Goal: Information Seeking & Learning: Learn about a topic

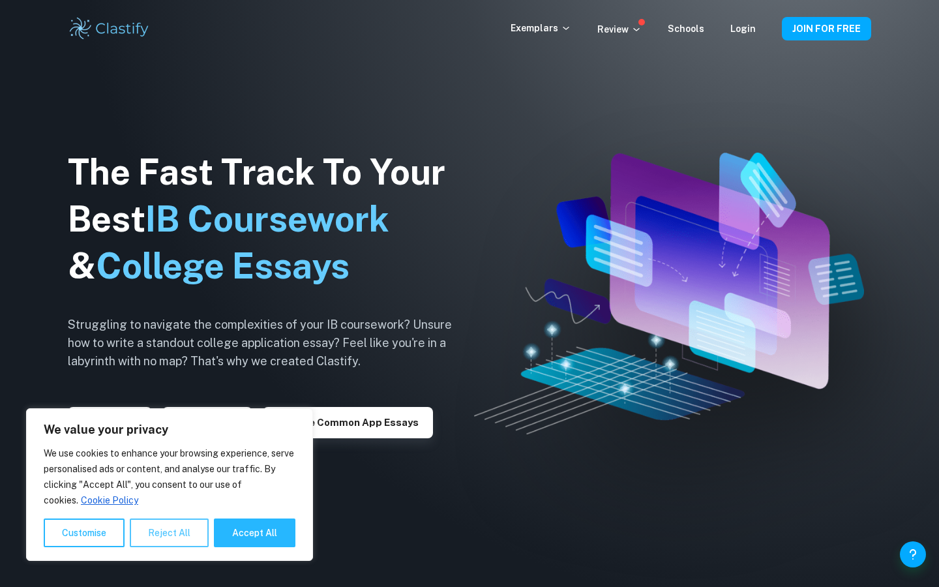
click at [168, 532] on button "Reject All" at bounding box center [169, 533] width 79 height 29
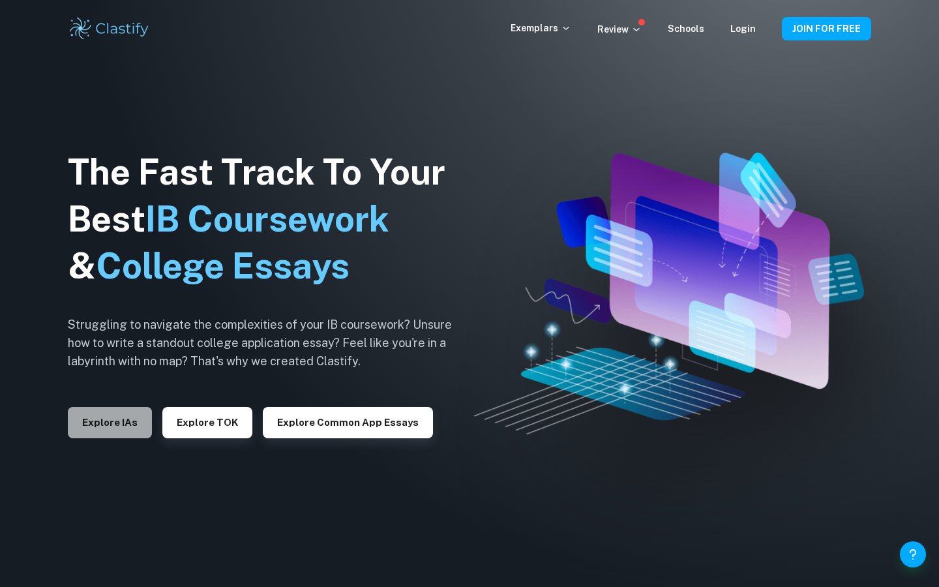
click at [93, 423] on button "Explore IAs" at bounding box center [110, 422] width 84 height 31
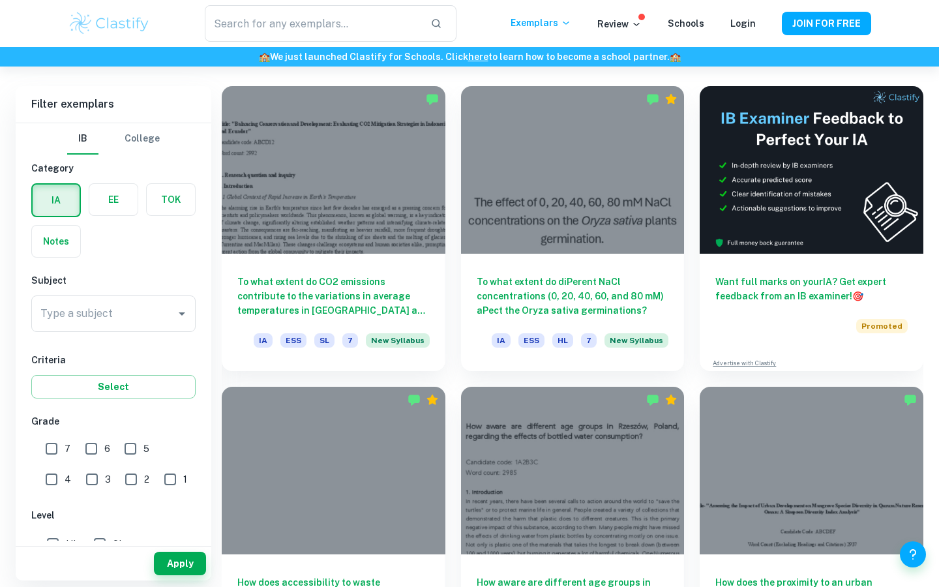
scroll to position [376, 0]
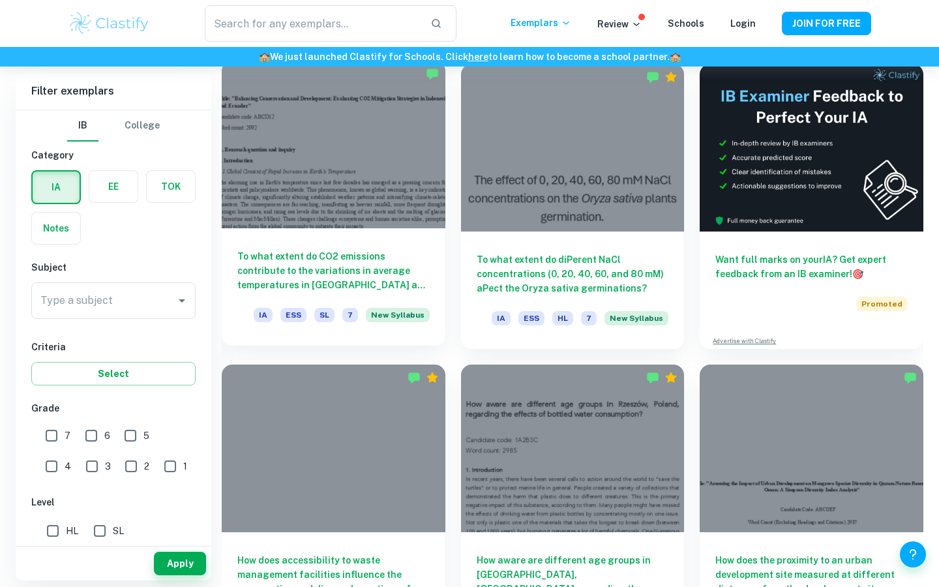
click at [341, 172] on div at bounding box center [334, 145] width 224 height 168
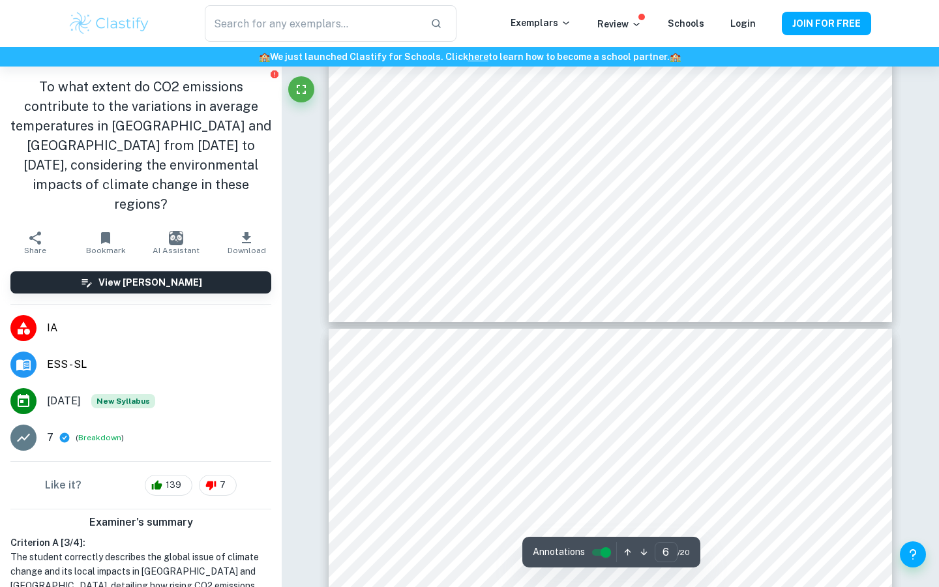
scroll to position [3879, 1]
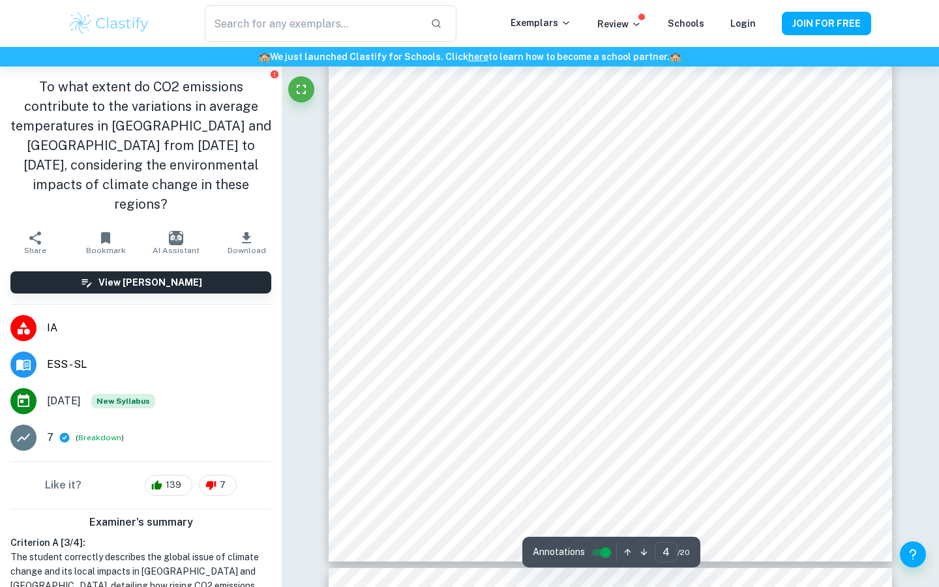
type input "3"
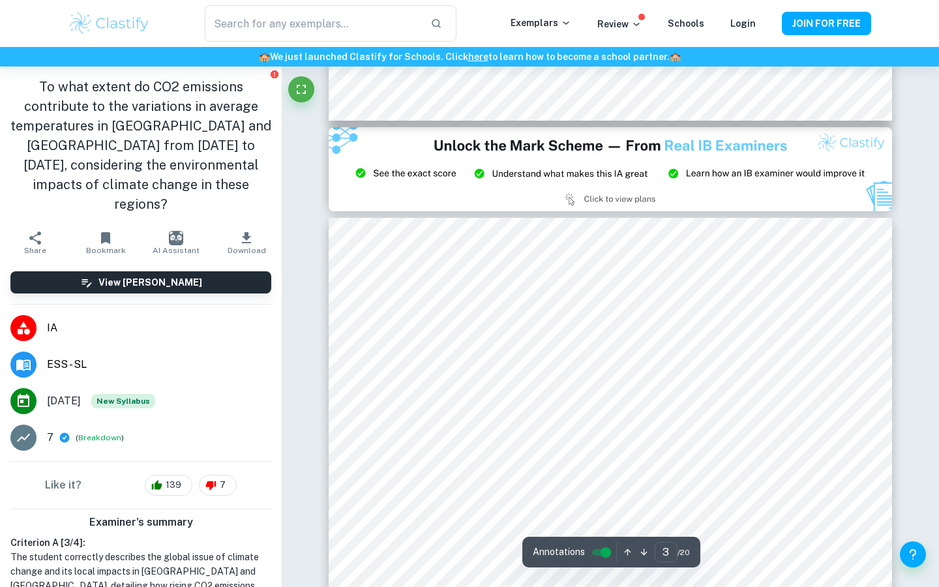
scroll to position [1511, 0]
